Goal: Find specific page/section: Find specific page/section

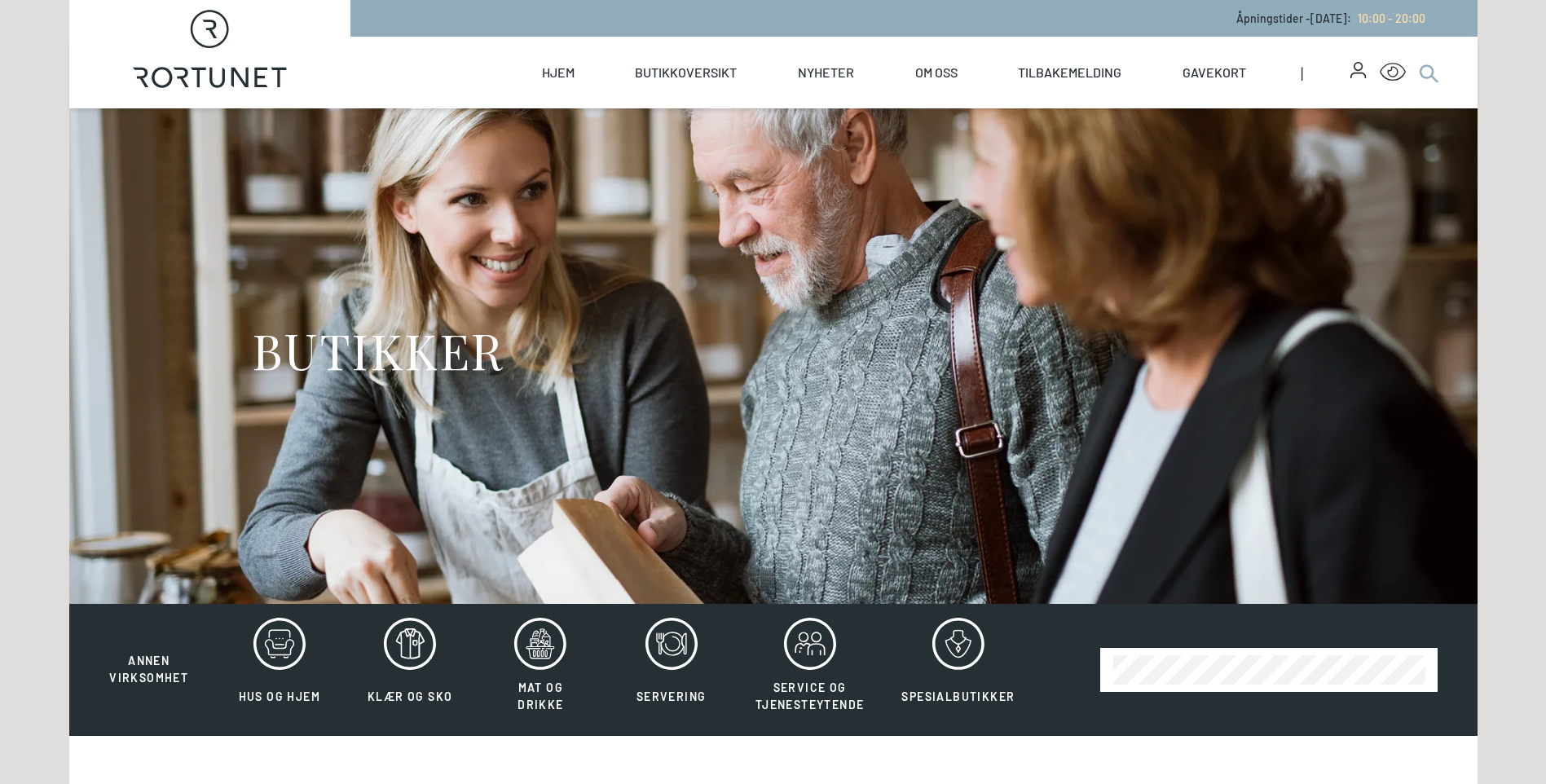
click at [1420, 71] on circle at bounding box center [1426, 71] width 12 height 12
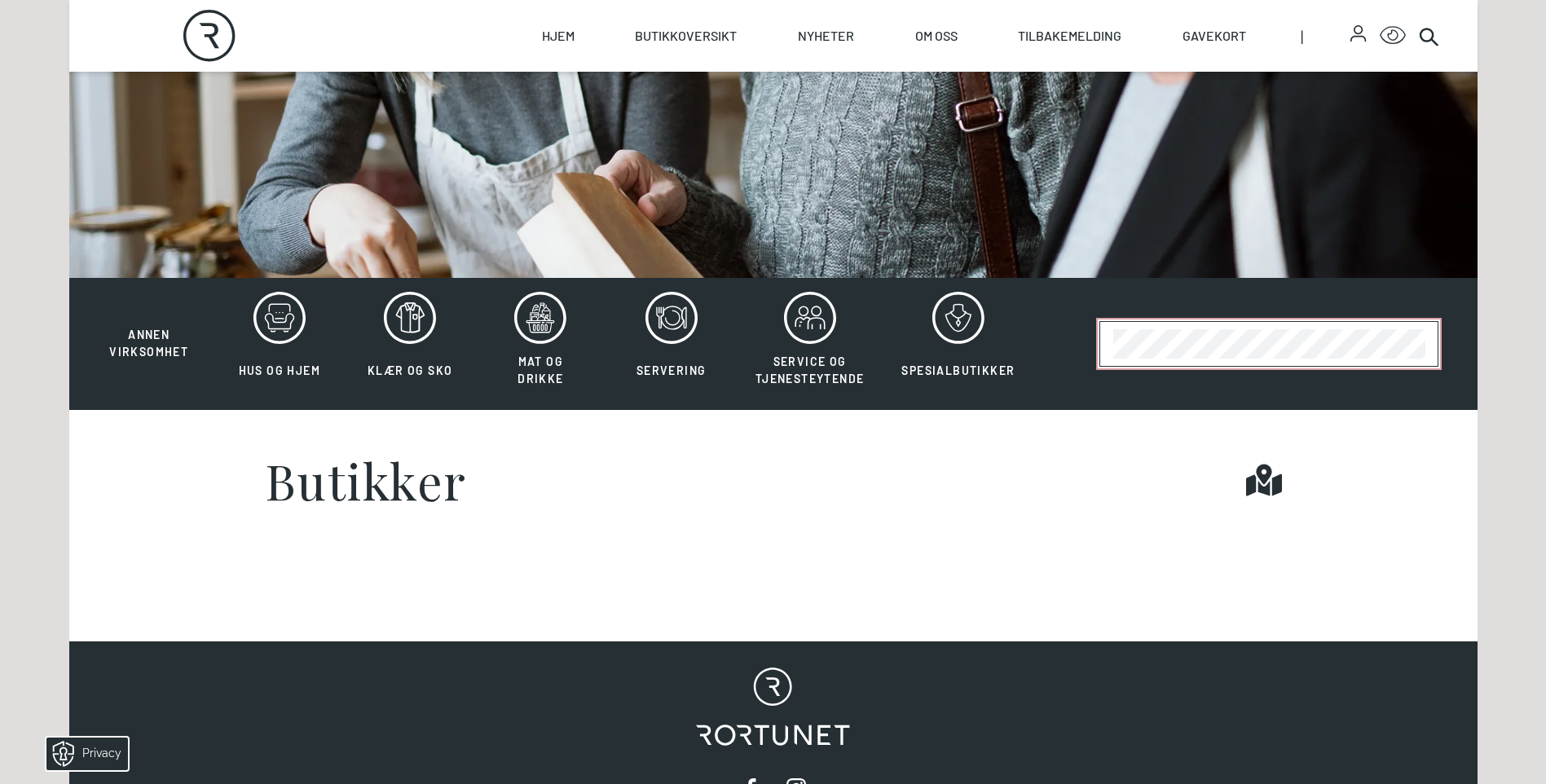
scroll to position [652, 0]
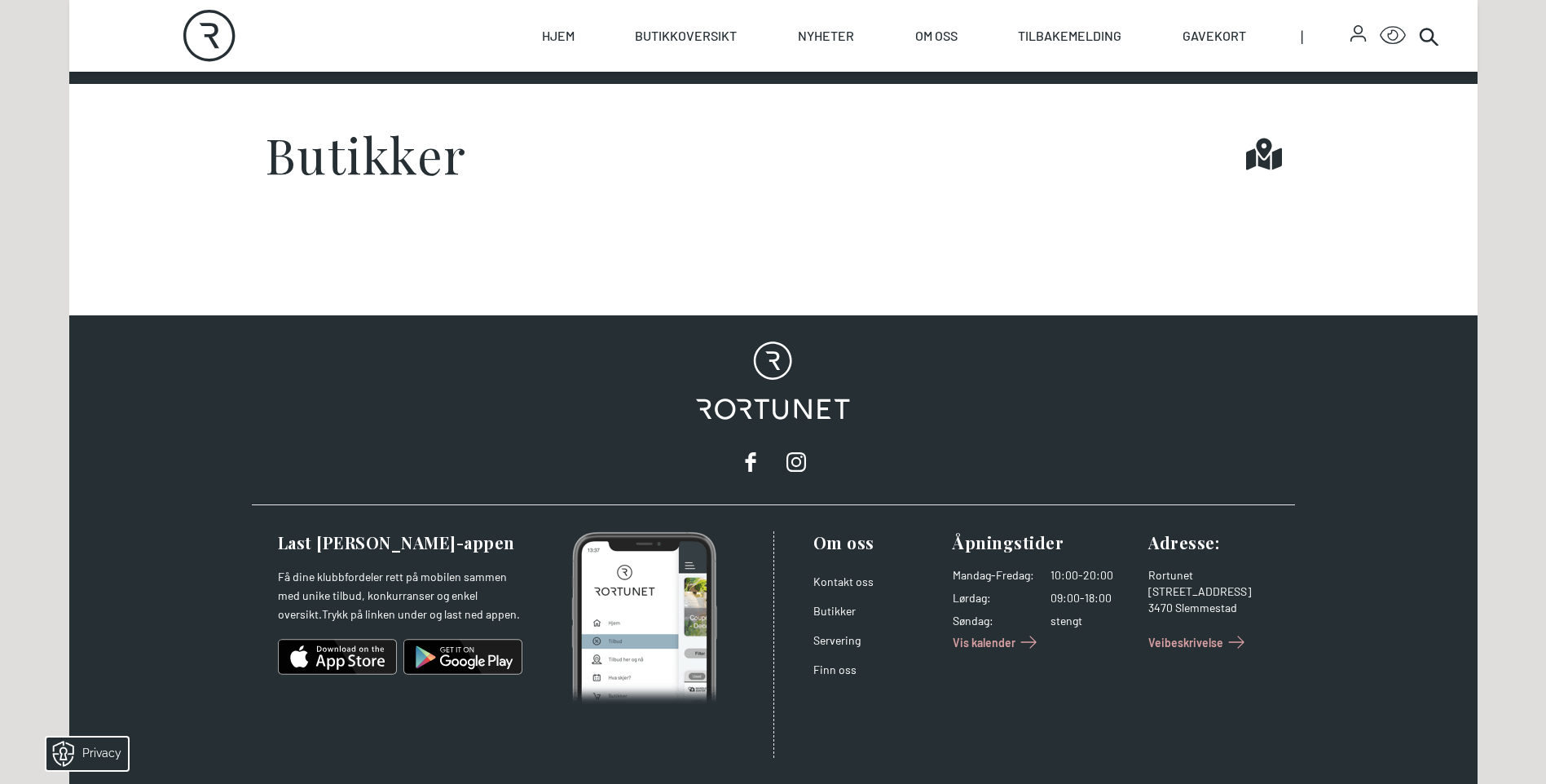
click at [342, 174] on h1 "Butikker" at bounding box center [366, 154] width 202 height 49
click at [354, 162] on h1 "Butikker" at bounding box center [366, 154] width 202 height 49
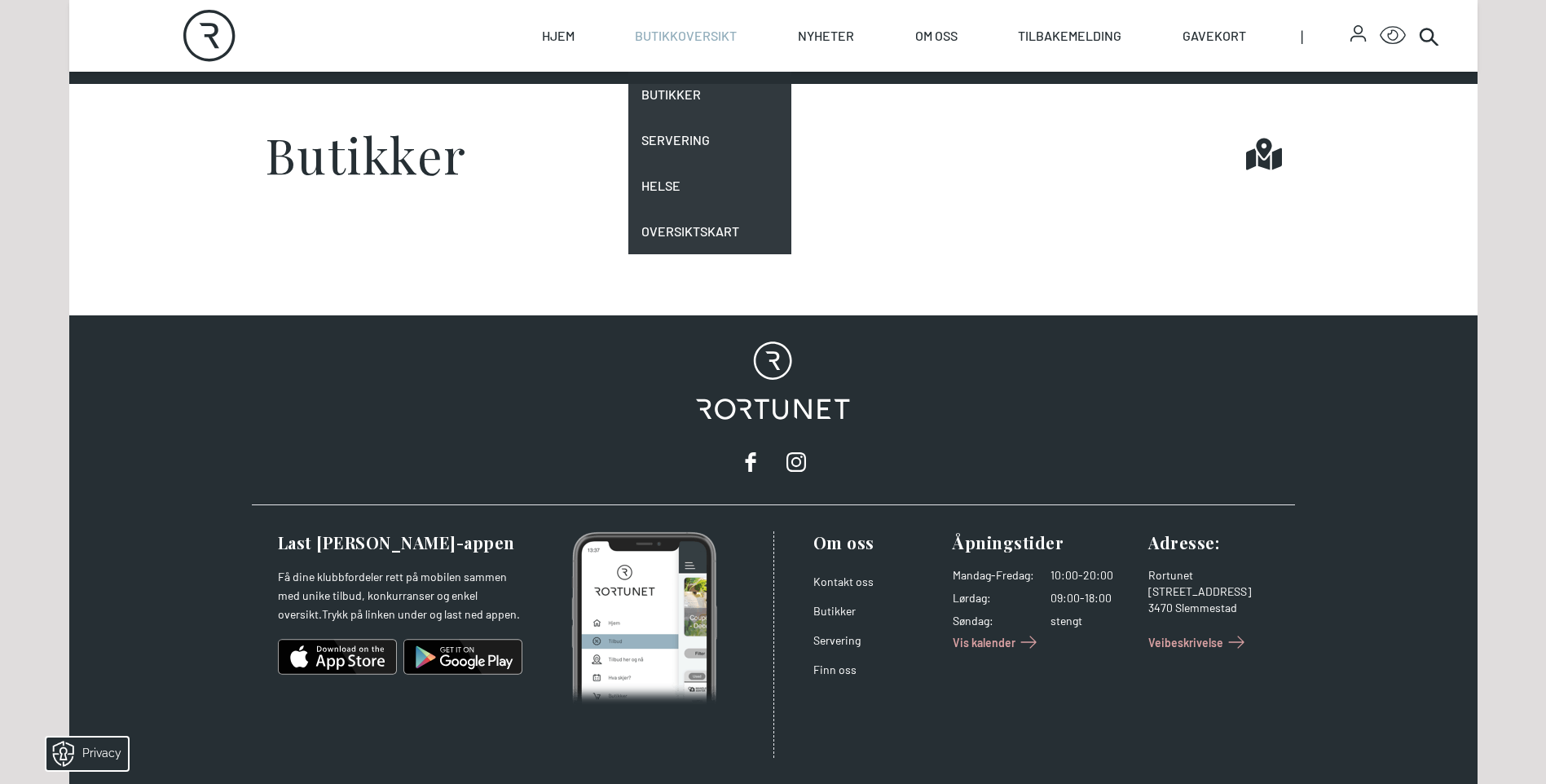
click at [656, 31] on link "Butikkoversikt" at bounding box center [685, 36] width 102 height 71
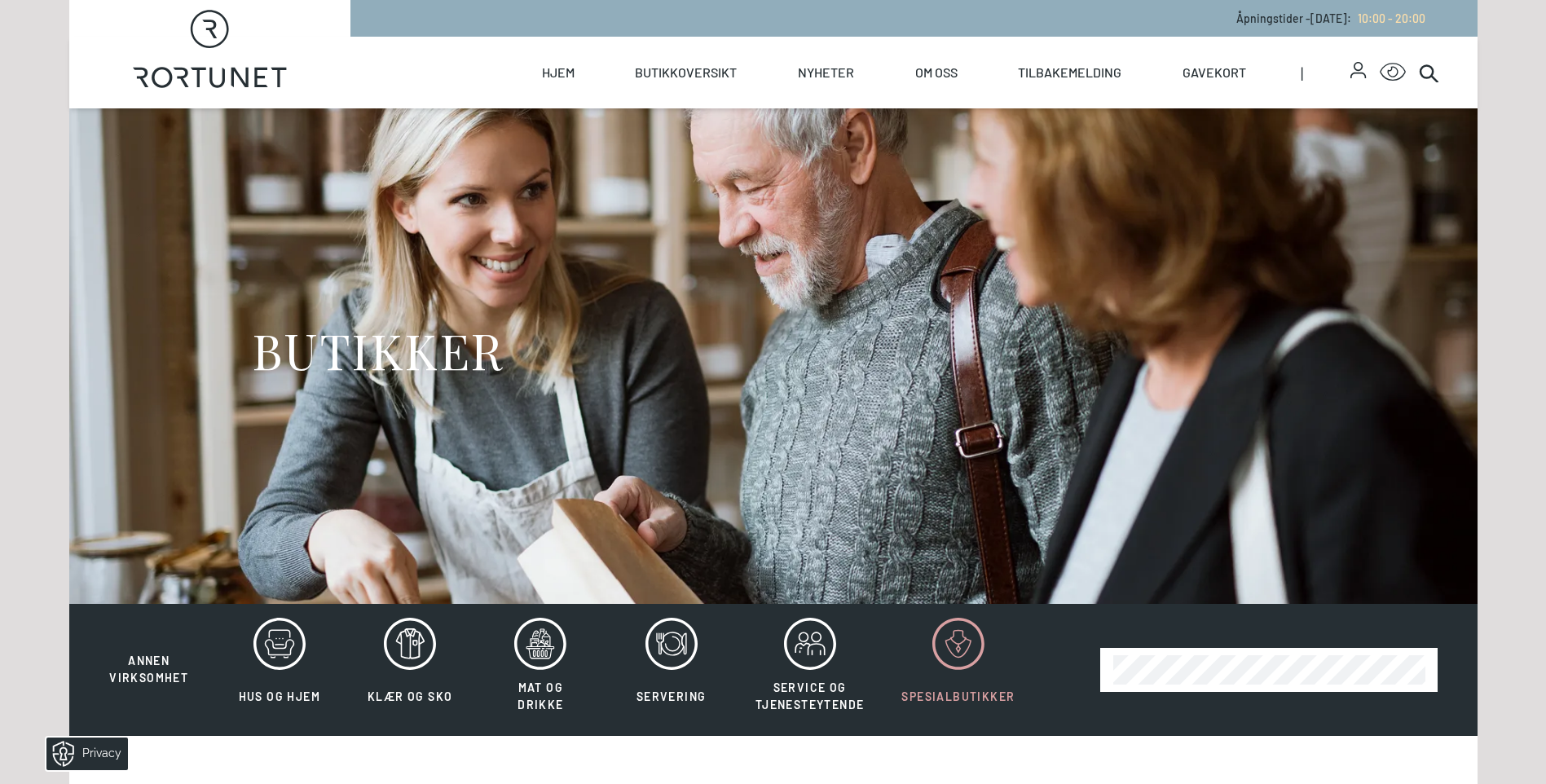
click at [931, 672] on button "Spesialbutikker" at bounding box center [958, 669] width 148 height 106
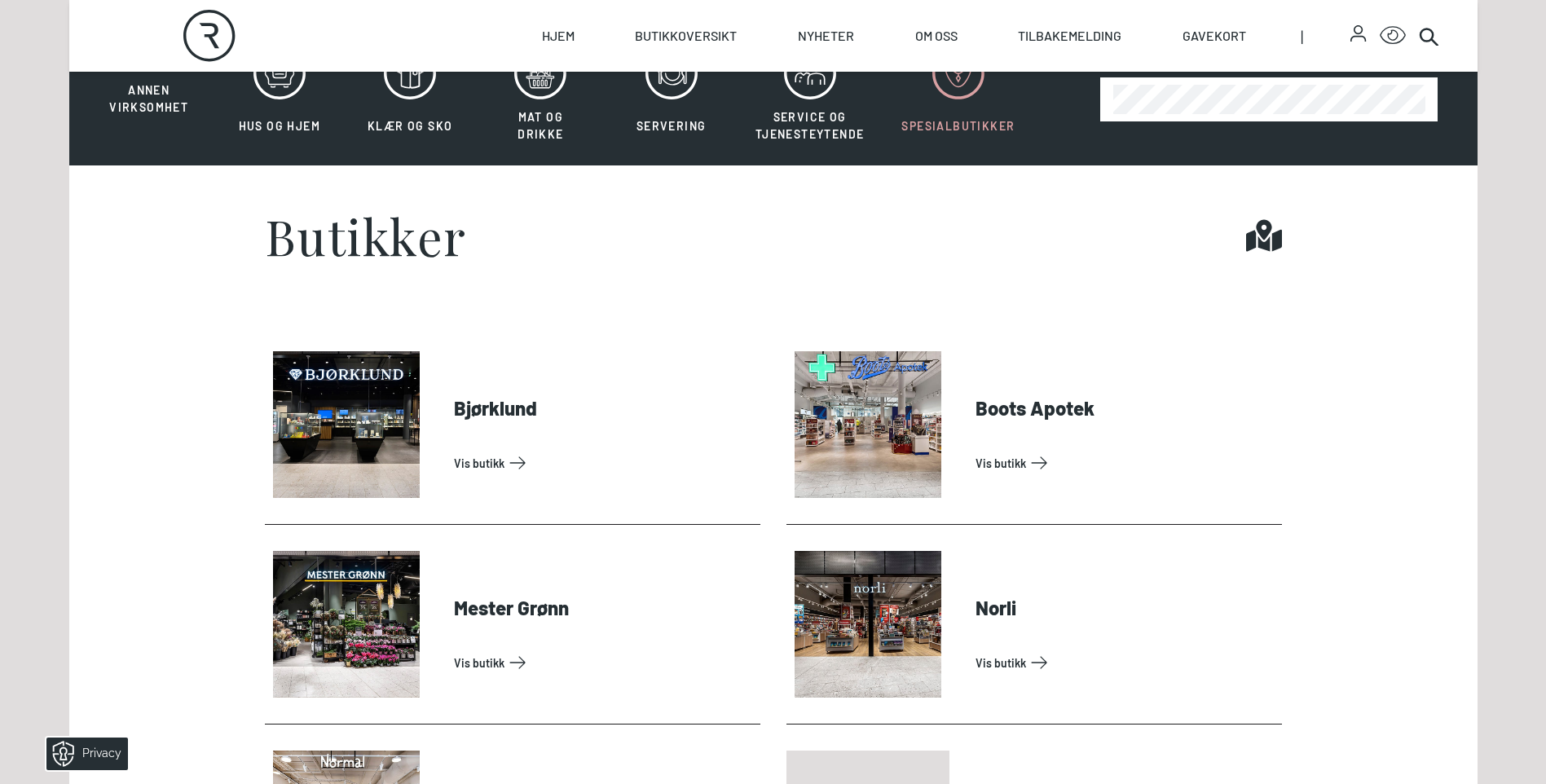
scroll to position [326, 0]
